Goal: Information Seeking & Learning: Learn about a topic

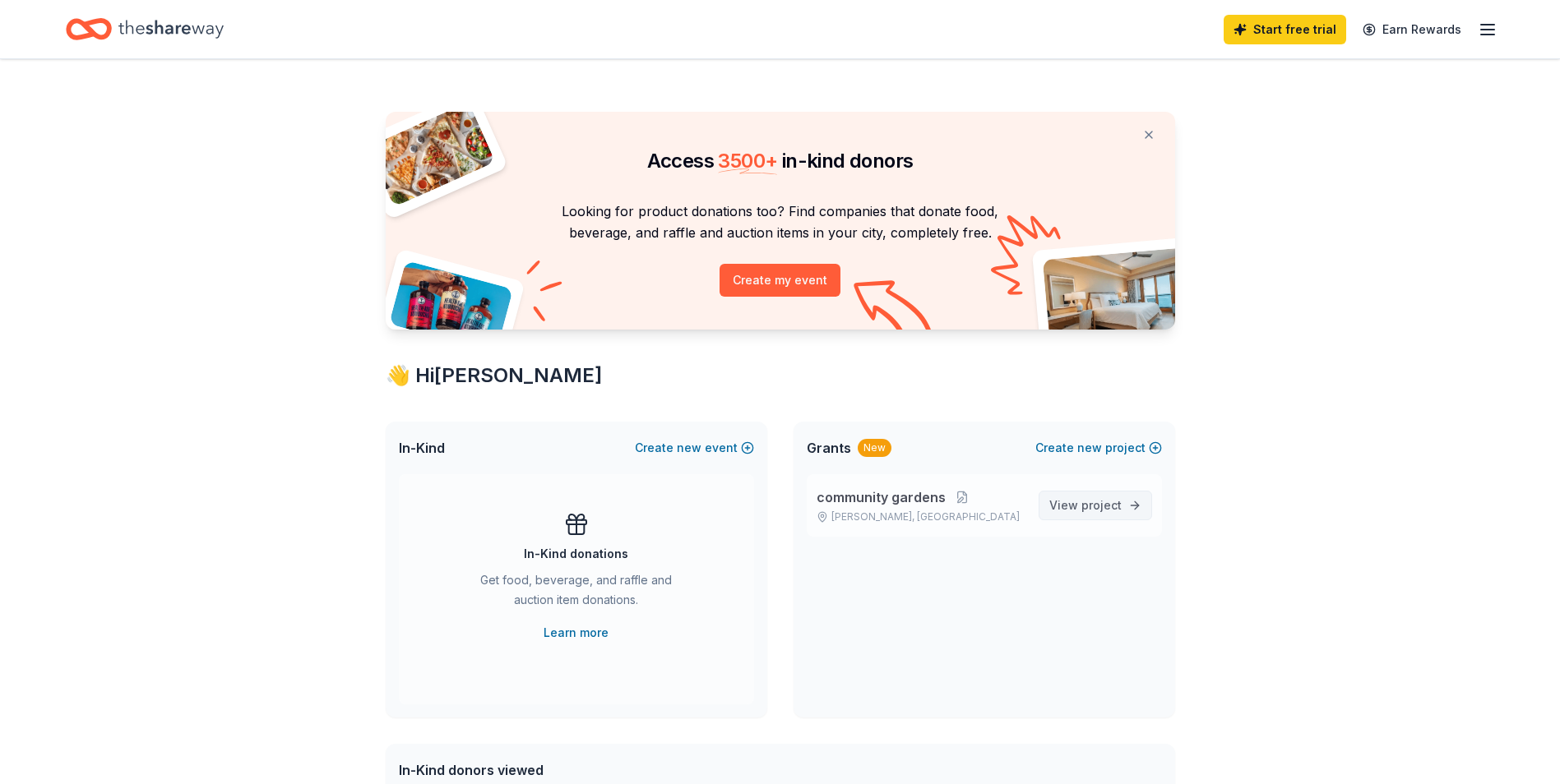
click at [1065, 506] on span "View project" at bounding box center [1085, 505] width 72 height 20
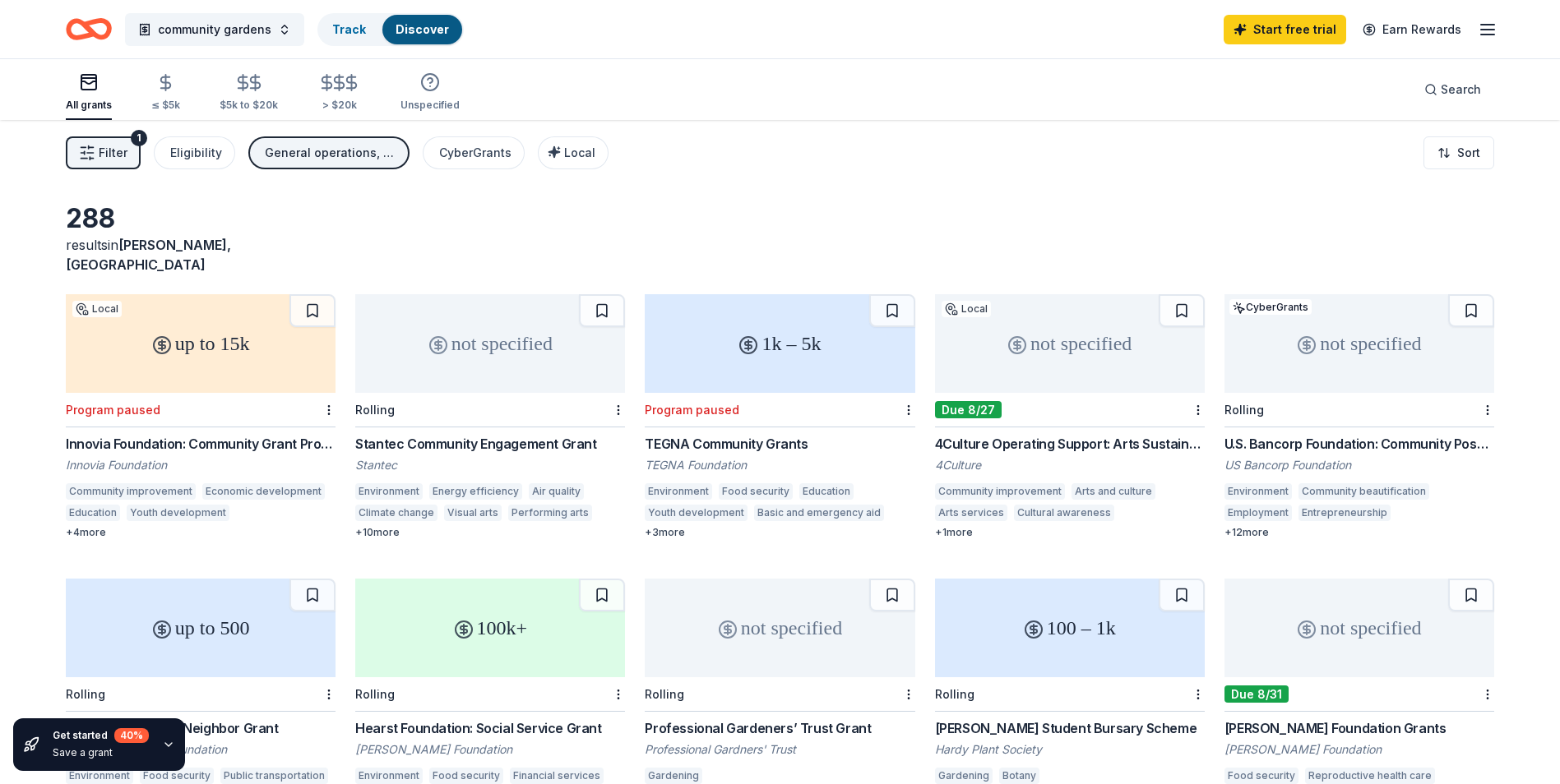
click at [94, 526] on div "+ 4 more" at bounding box center [201, 532] width 270 height 13
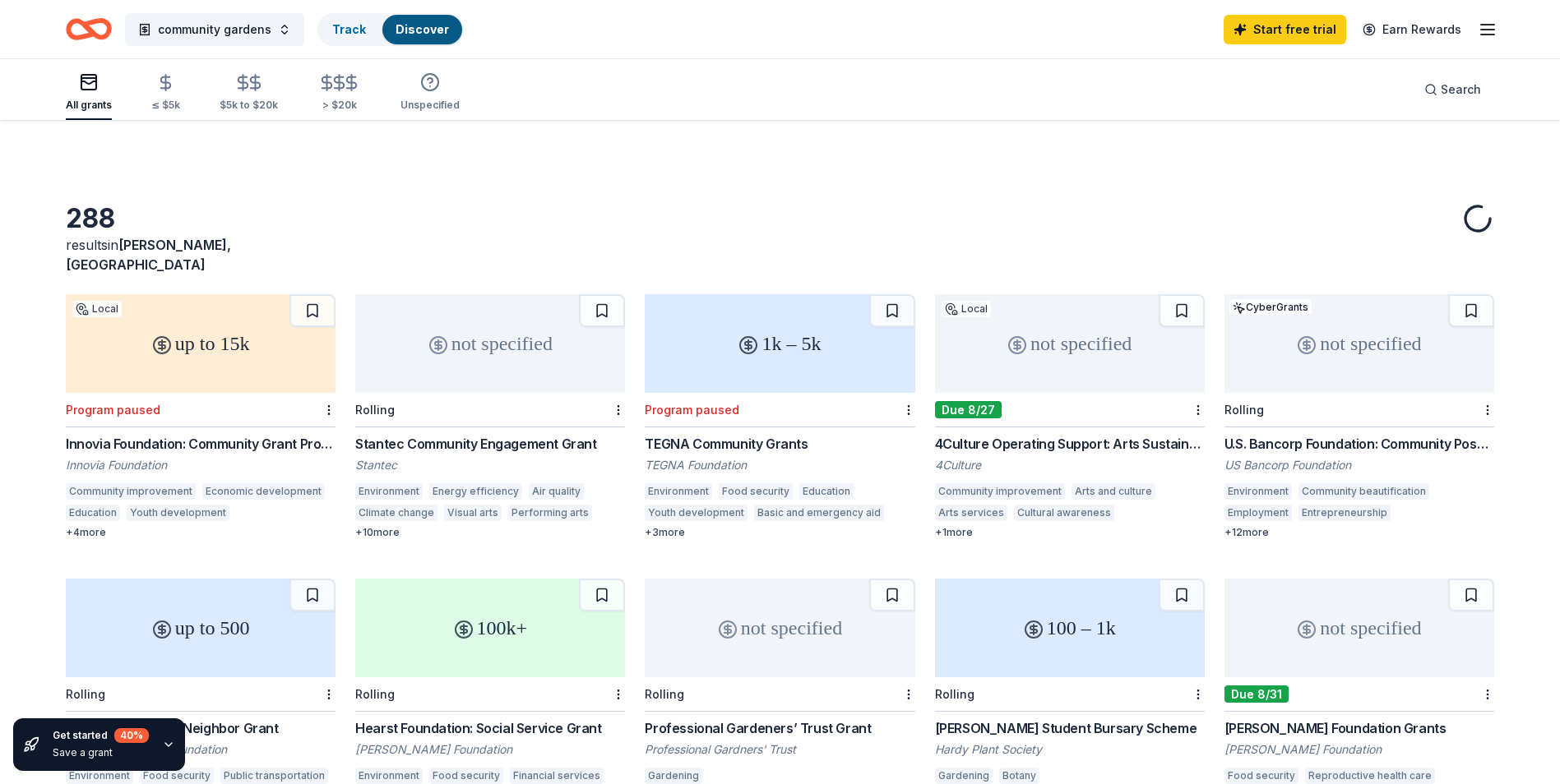
scroll to position [82, 0]
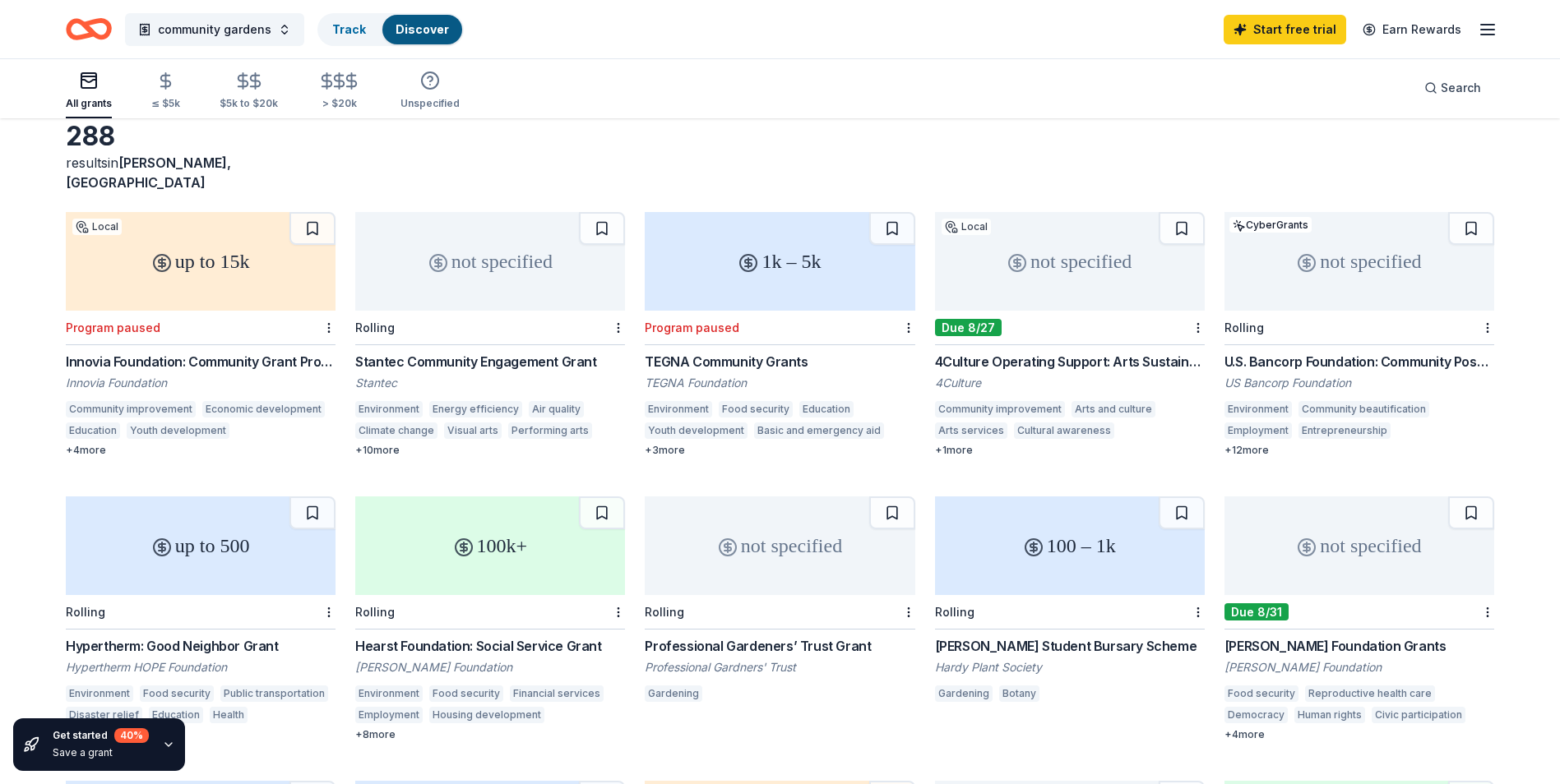
click at [1261, 444] on div "+ 12 more" at bounding box center [1358, 450] width 270 height 13
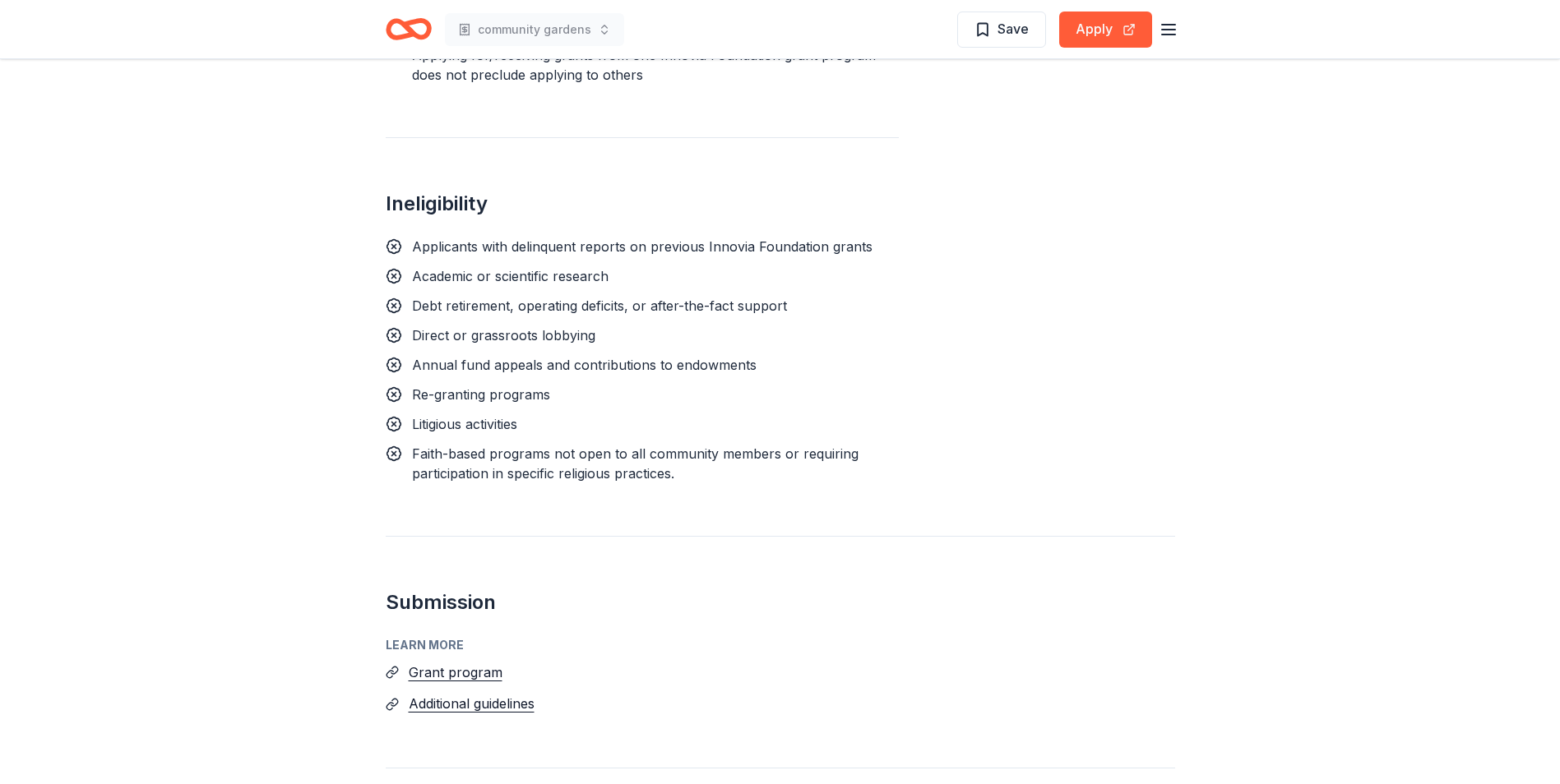
scroll to position [1562, 0]
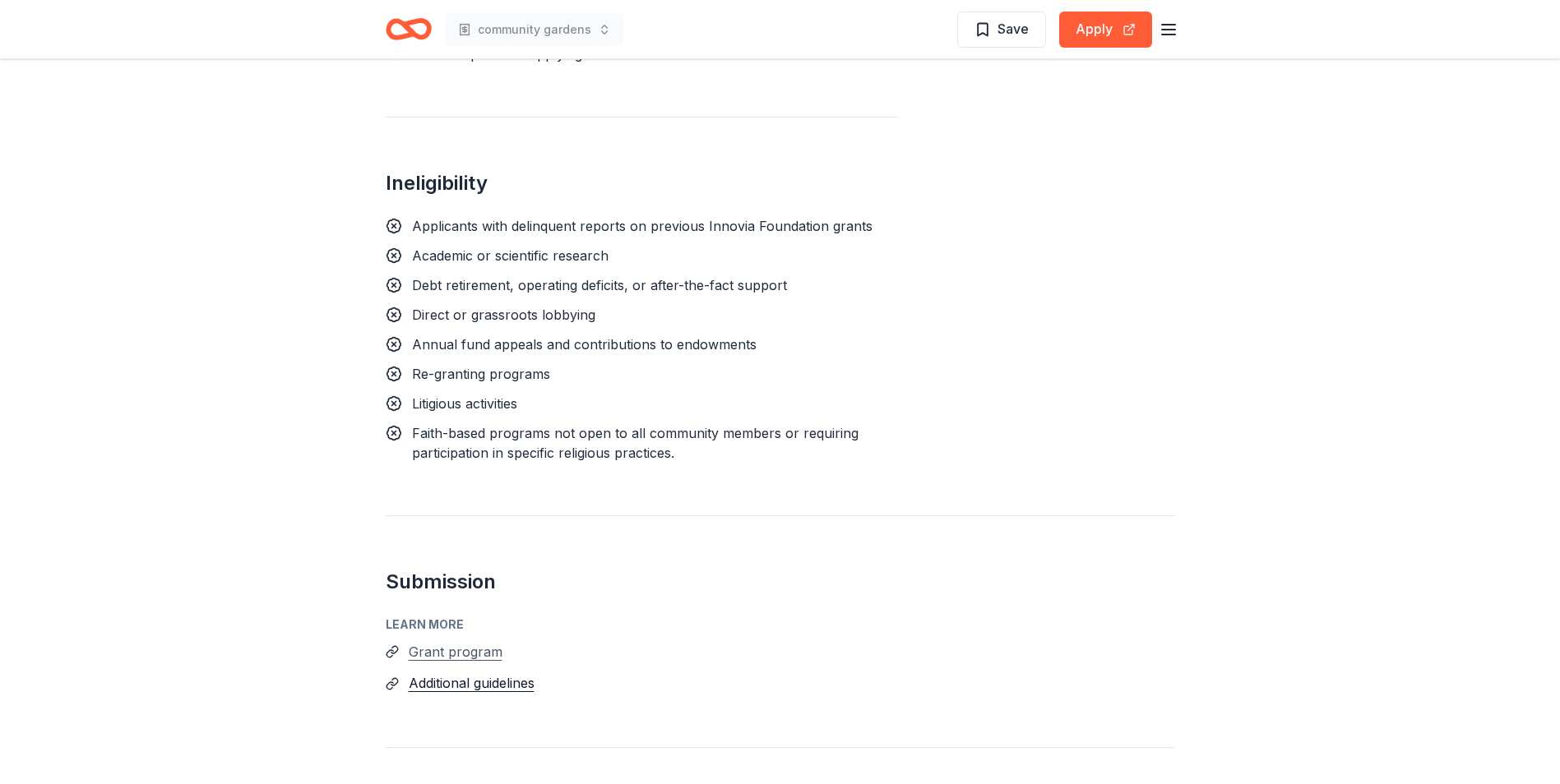
click at [454, 655] on button "Grant program" at bounding box center [455, 652] width 94 height 22
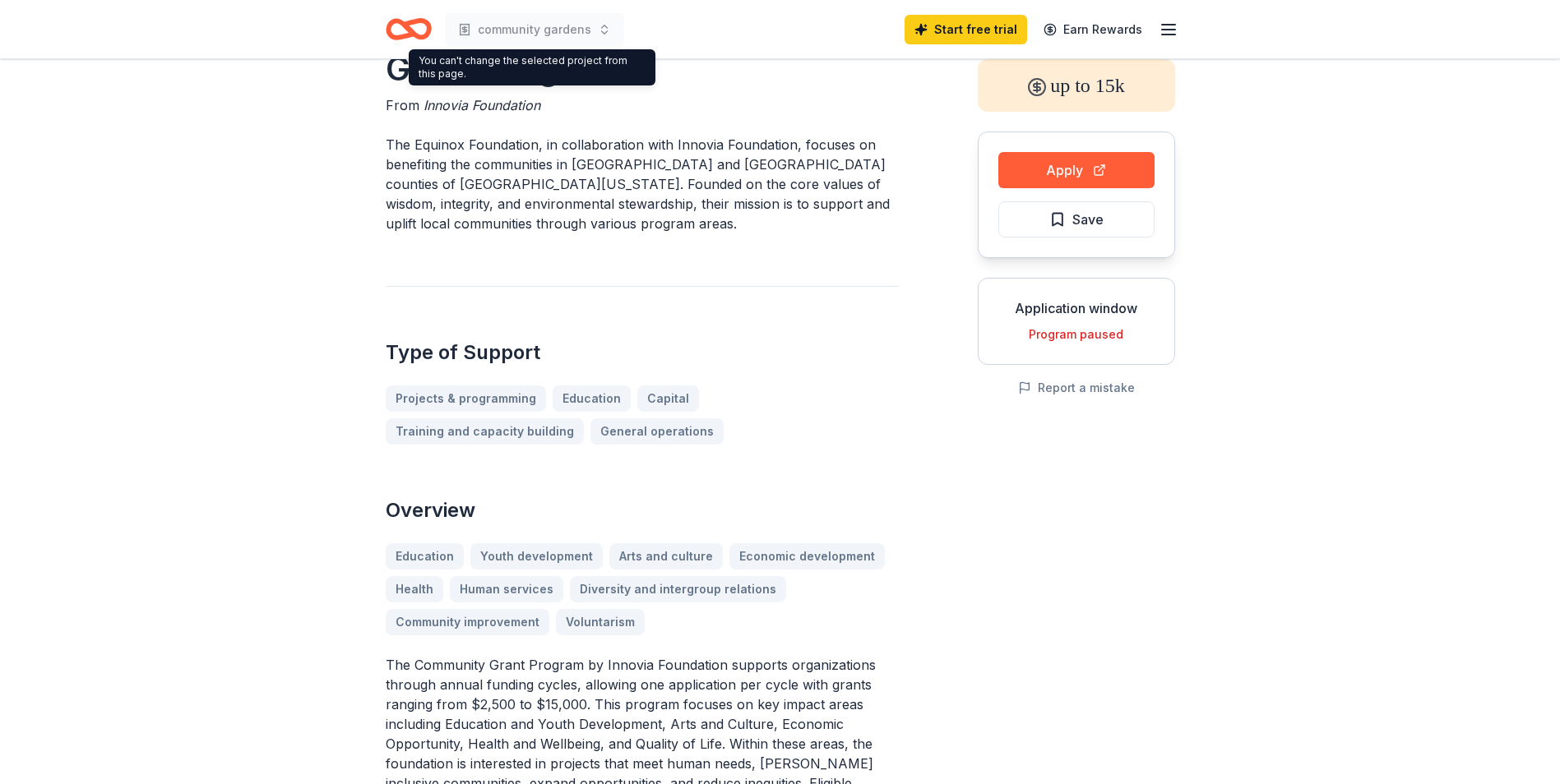
scroll to position [0, 0]
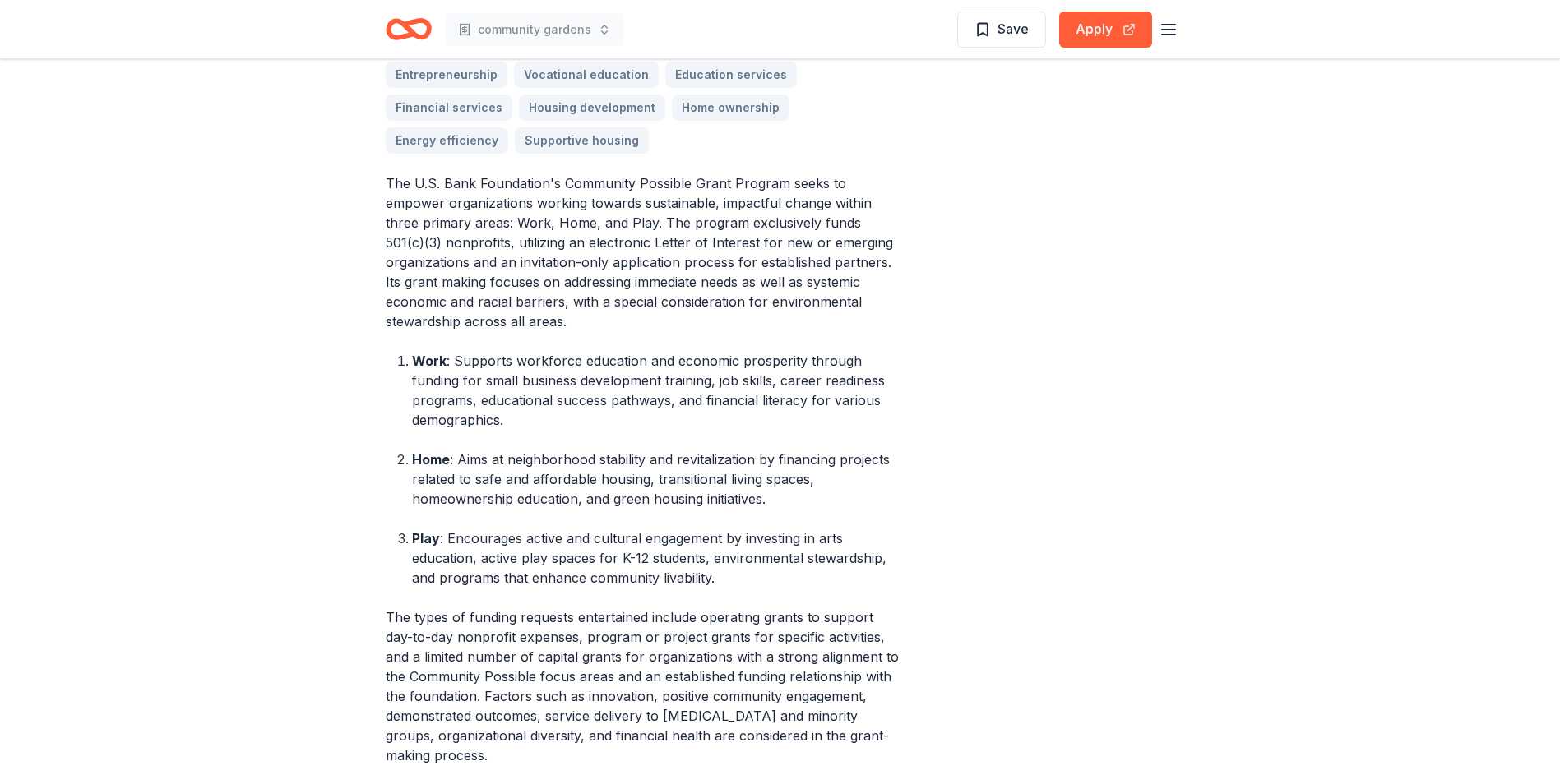
scroll to position [494, 0]
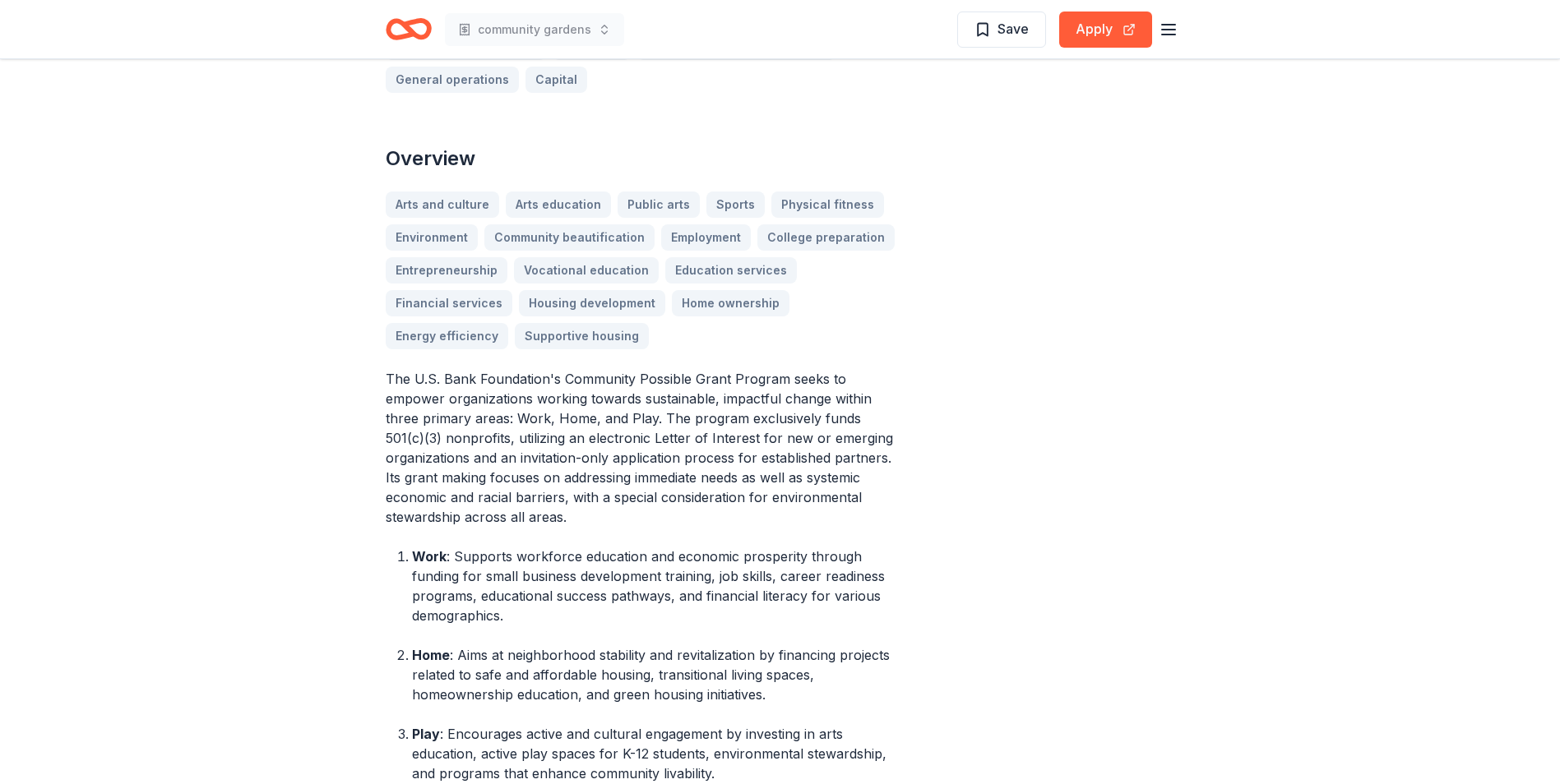
click at [594, 295] on div "Arts and culture Arts education Public arts Sports Physical fitness Environment…" at bounding box center [642, 270] width 513 height 158
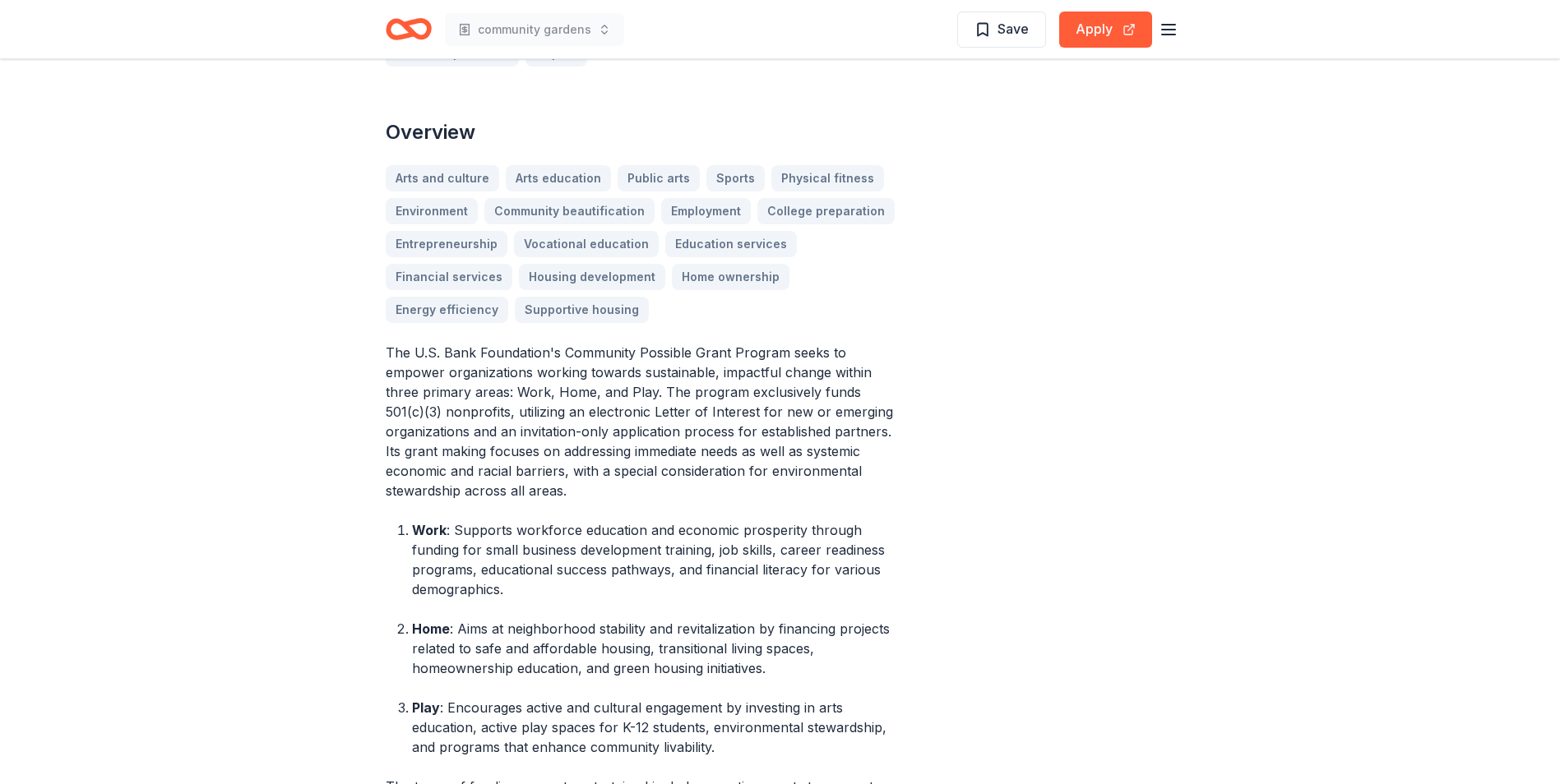
click at [557, 211] on div "Arts and culture Arts education Public arts Sports Physical fitness Environment…" at bounding box center [642, 244] width 513 height 158
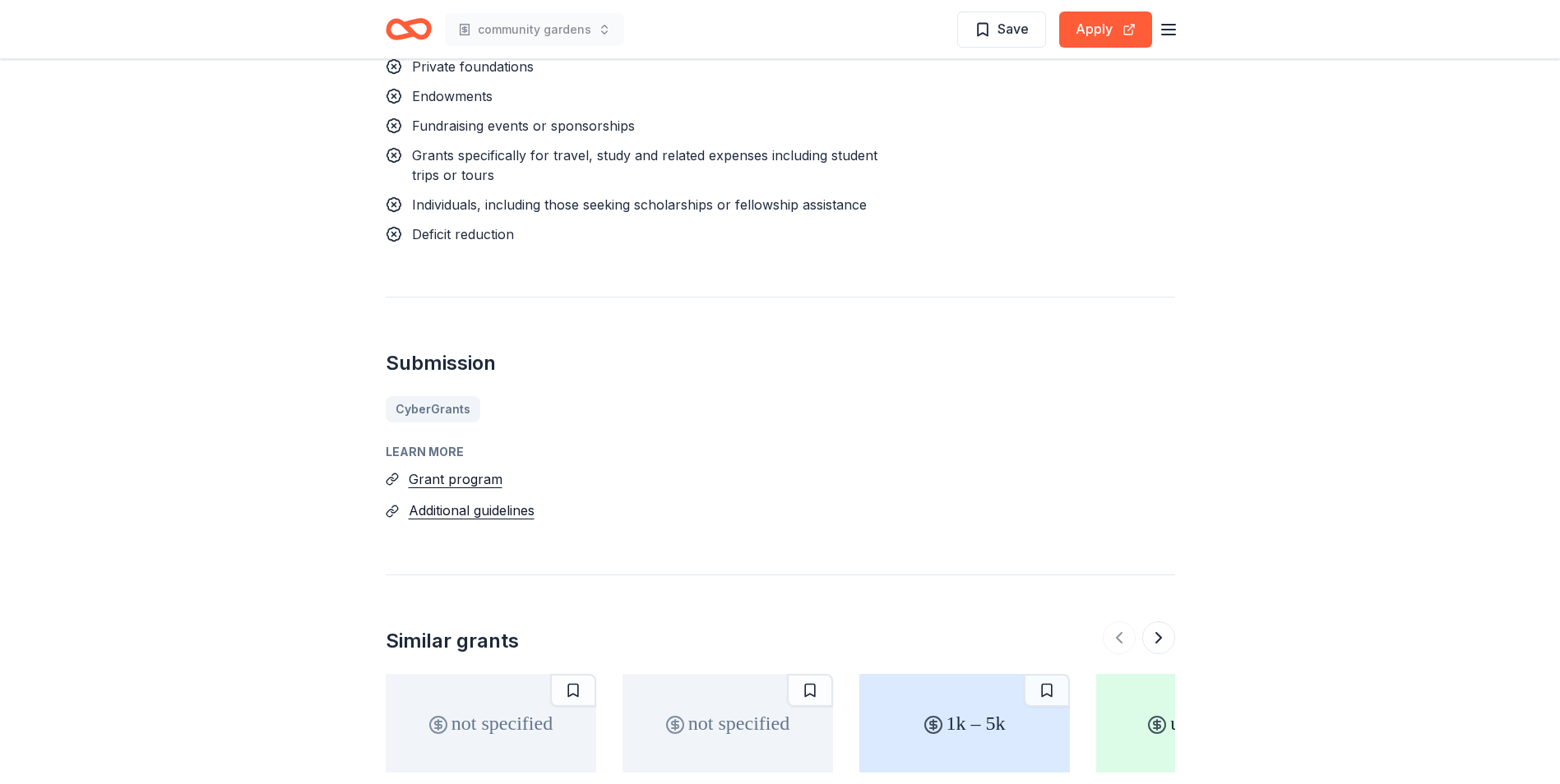
scroll to position [2220, 0]
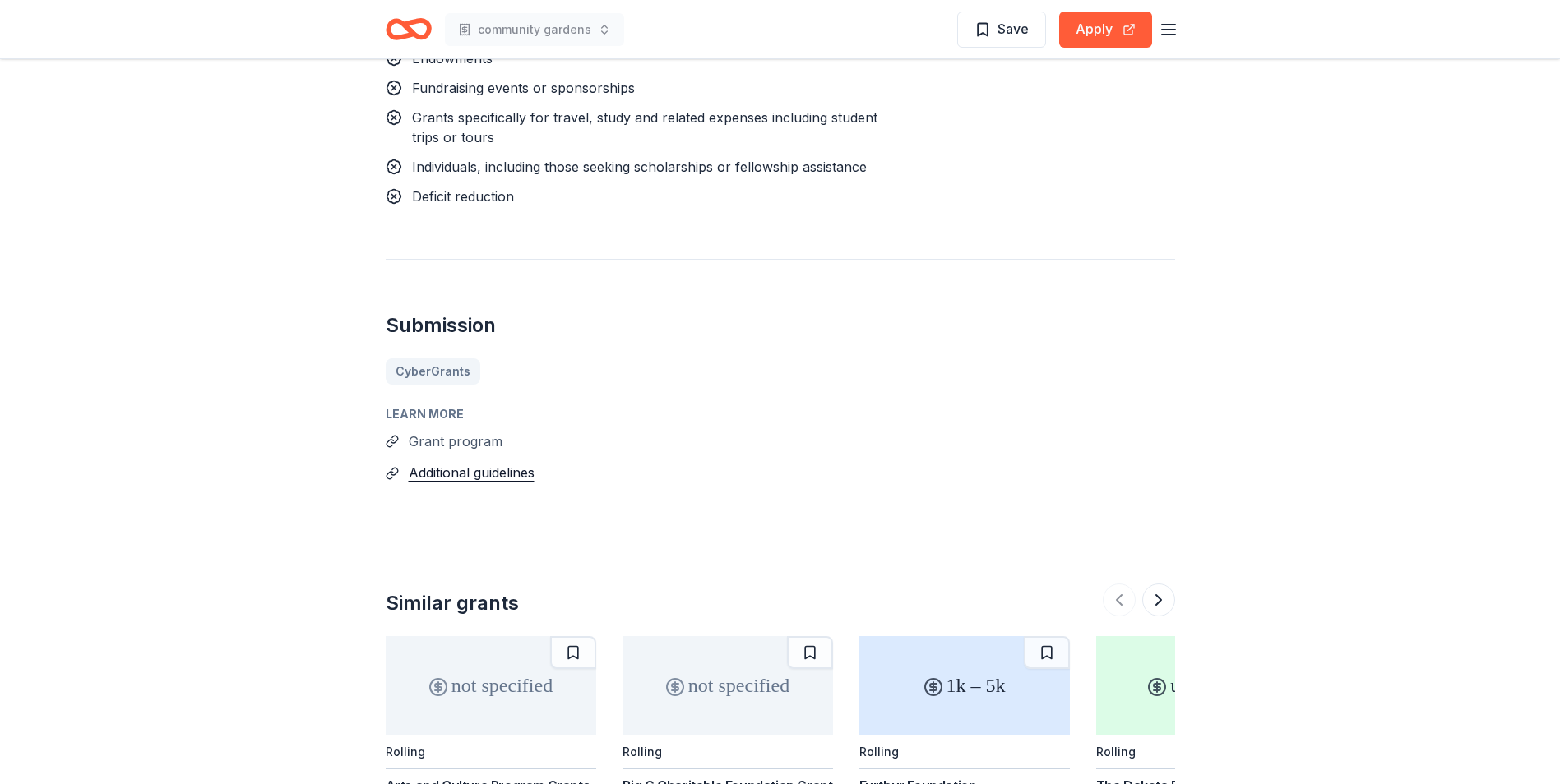
click at [456, 444] on button "Grant program" at bounding box center [455, 441] width 94 height 22
